Goal: Task Accomplishment & Management: Manage account settings

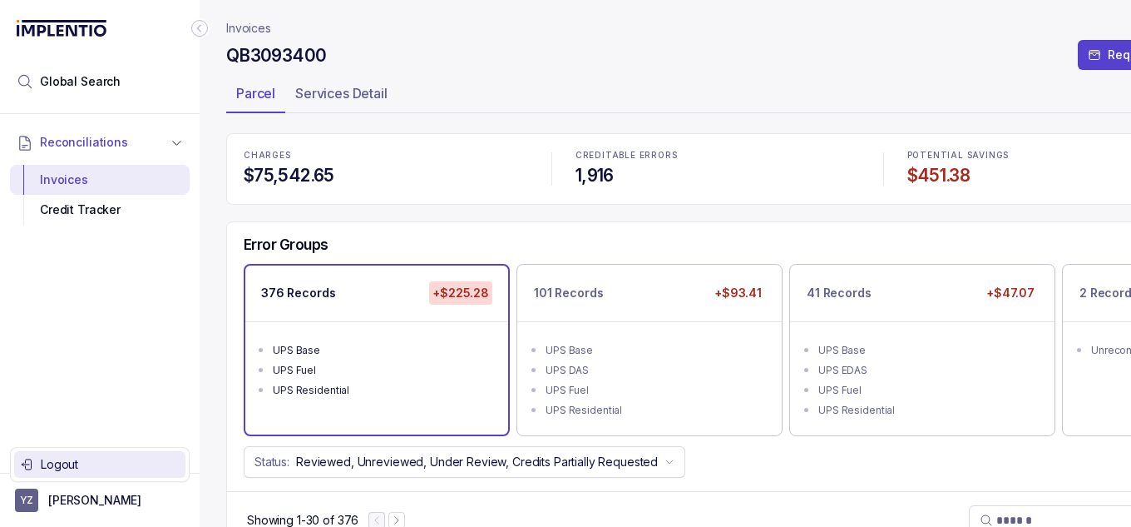
click at [76, 453] on li "Logout" at bounding box center [99, 464] width 171 height 27
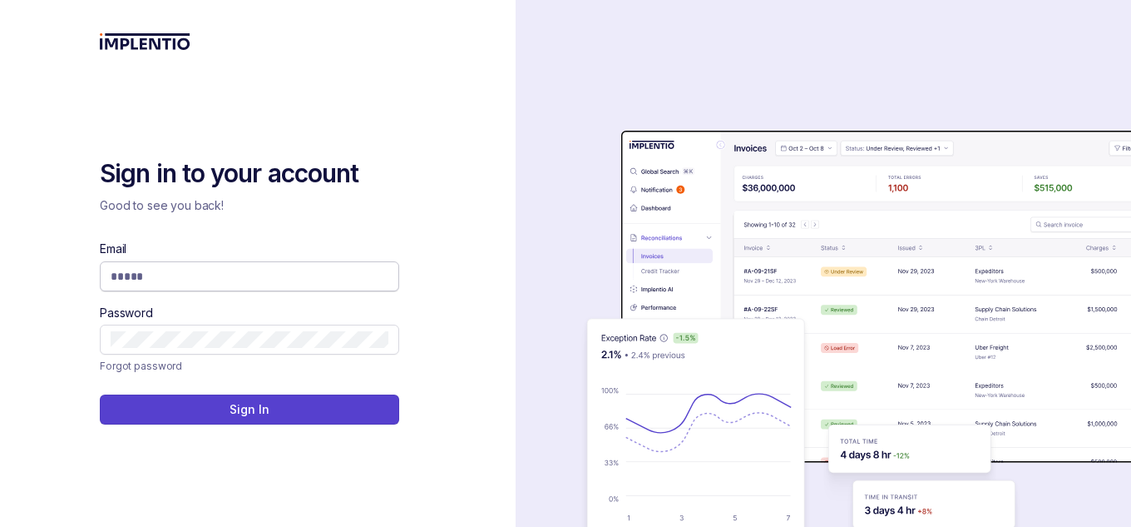
click at [139, 276] on input "Email" at bounding box center [250, 276] width 278 height 17
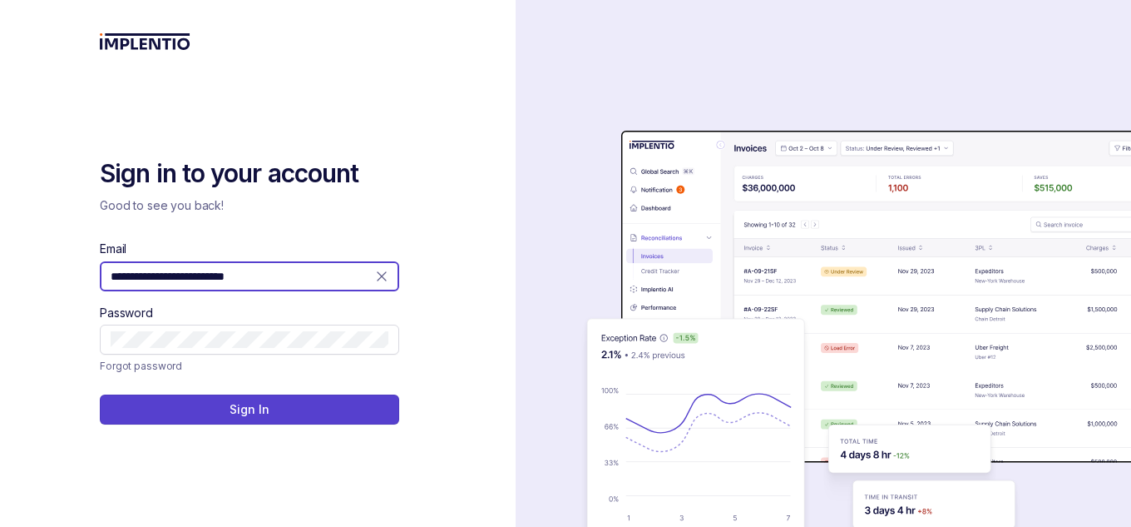
type input "**********"
